Goal: Find specific page/section: Find specific page/section

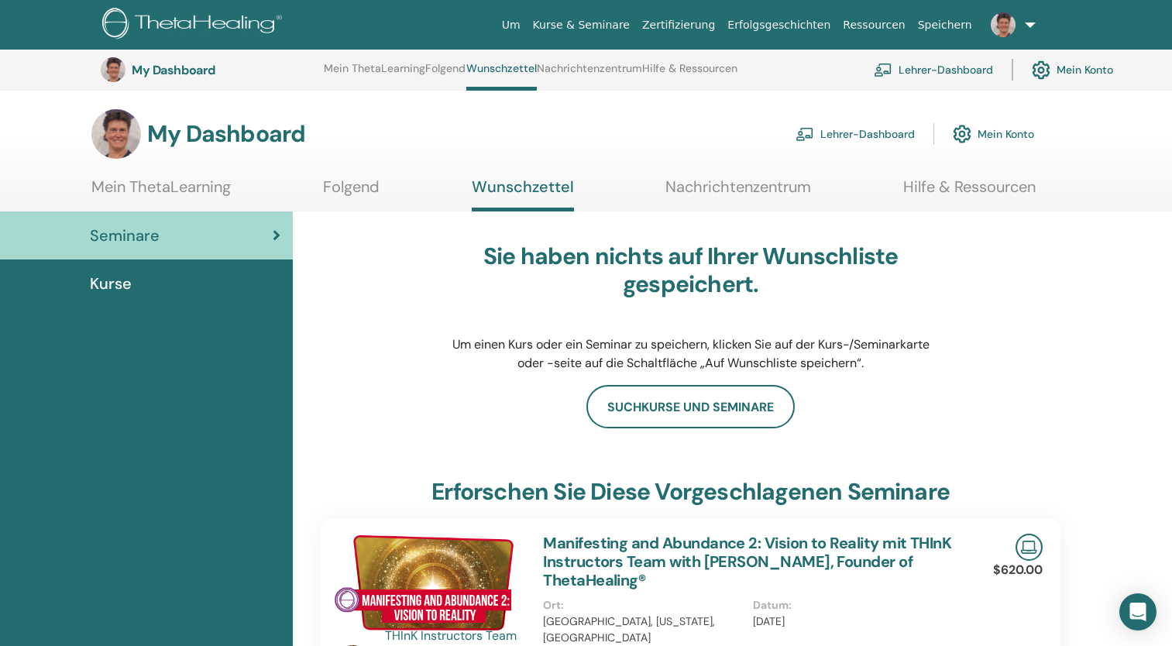
scroll to position [350, 0]
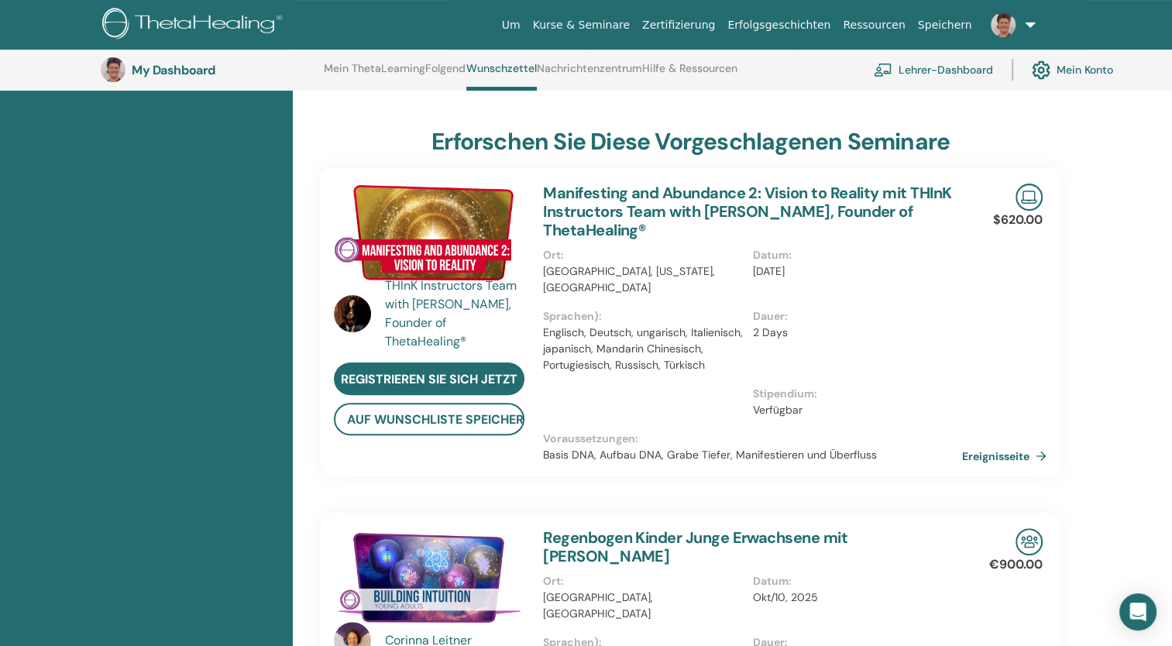
click at [925, 72] on link "Lehrer-Dashboard" at bounding box center [932, 70] width 119 height 34
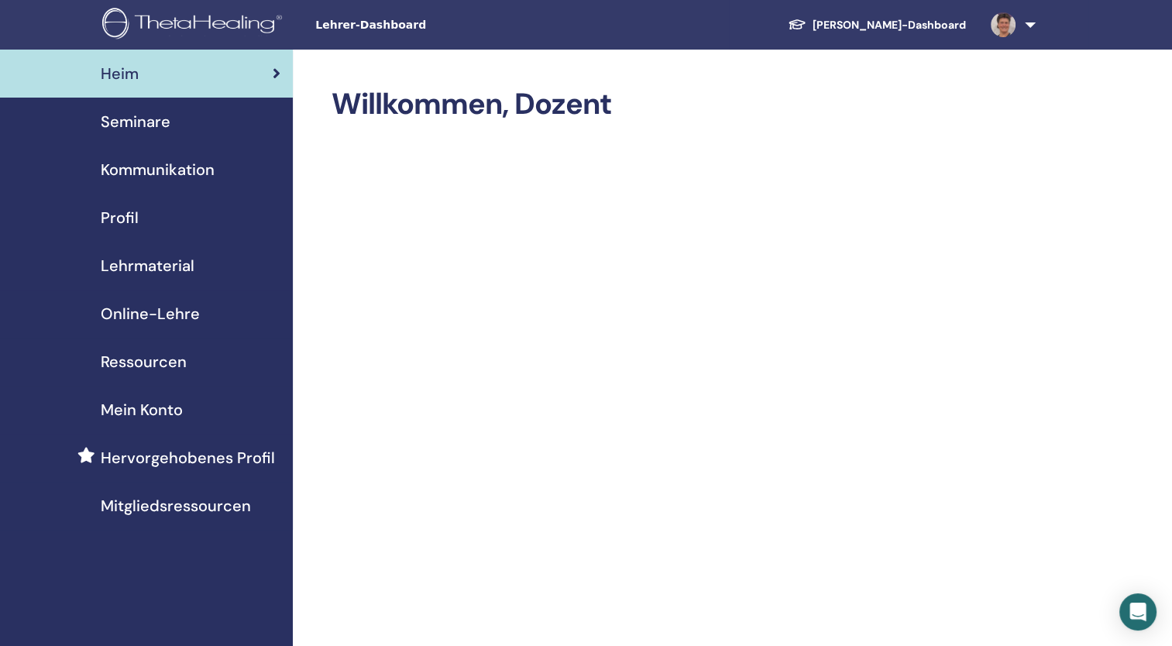
click at [157, 259] on span "Lehrmaterial" at bounding box center [148, 265] width 94 height 23
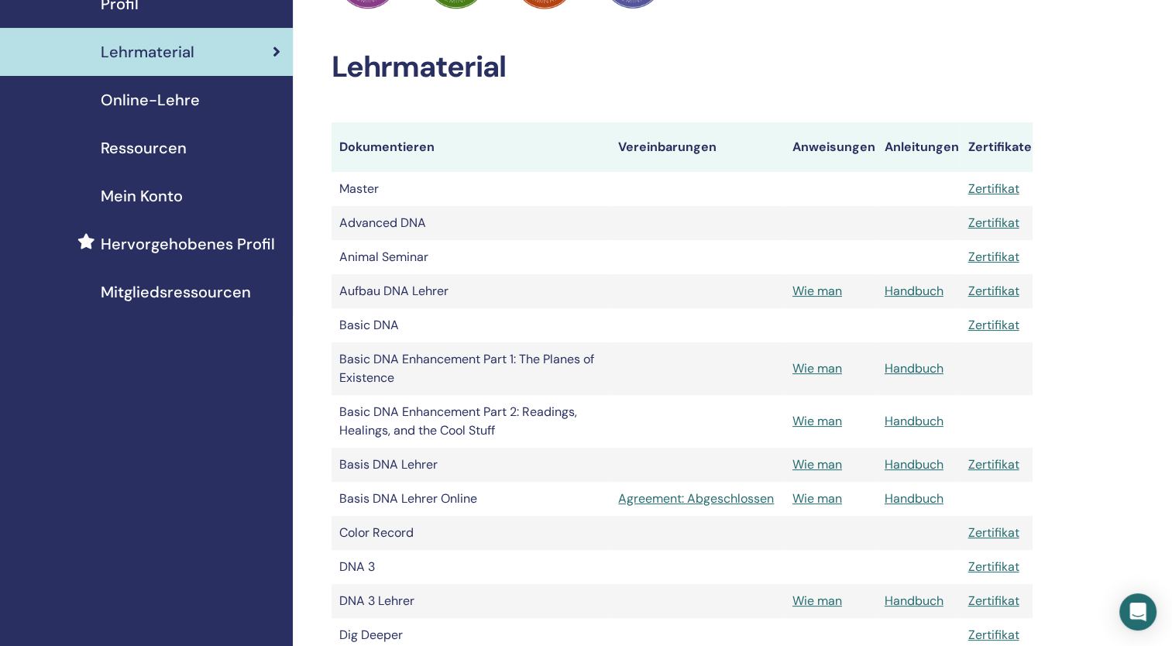
scroll to position [217, 0]
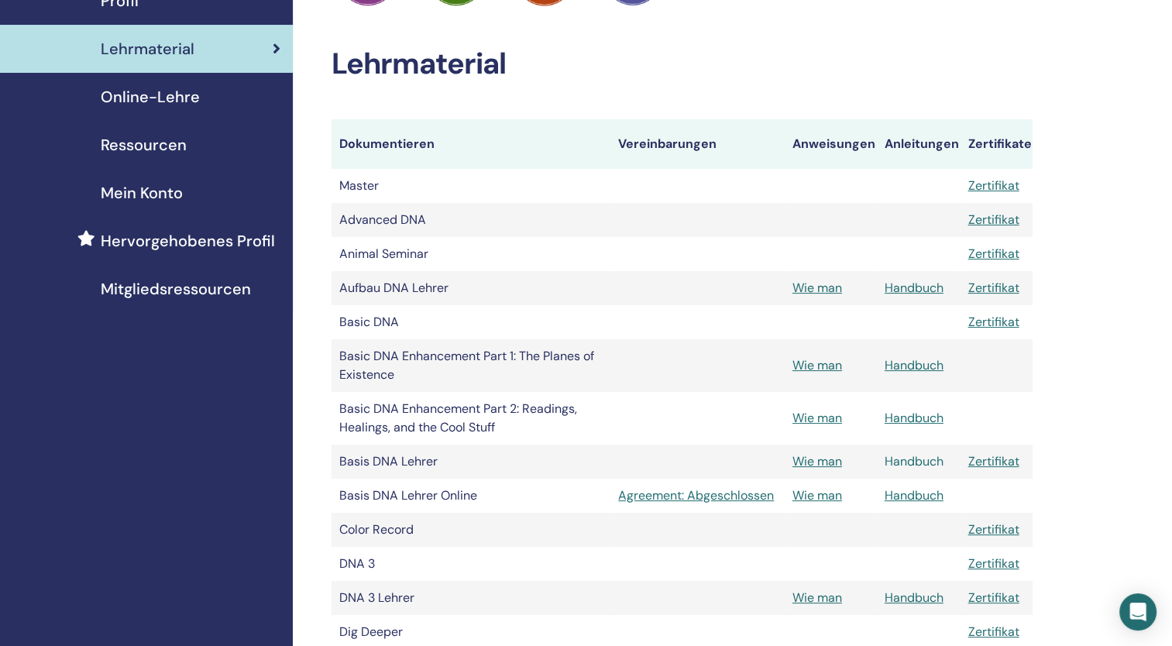
click at [913, 460] on link "Handbuch" at bounding box center [913, 461] width 59 height 16
